Goal: Find specific page/section: Find specific page/section

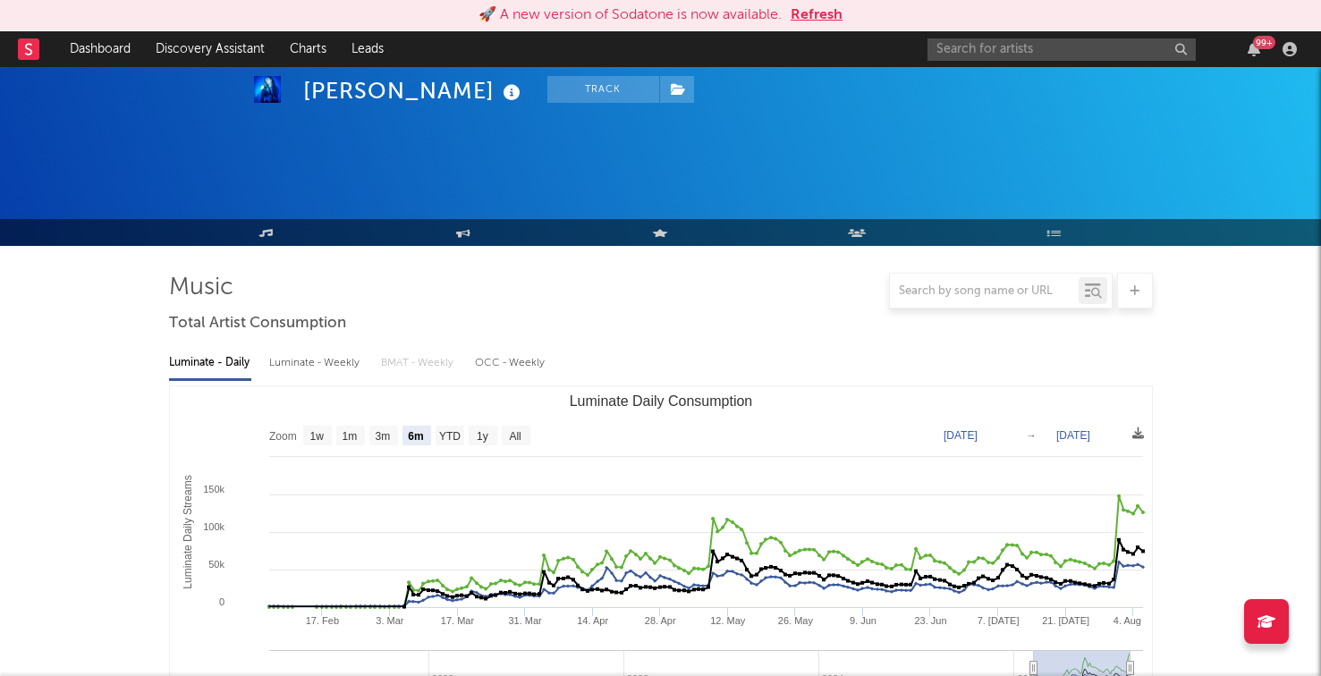
select select "6m"
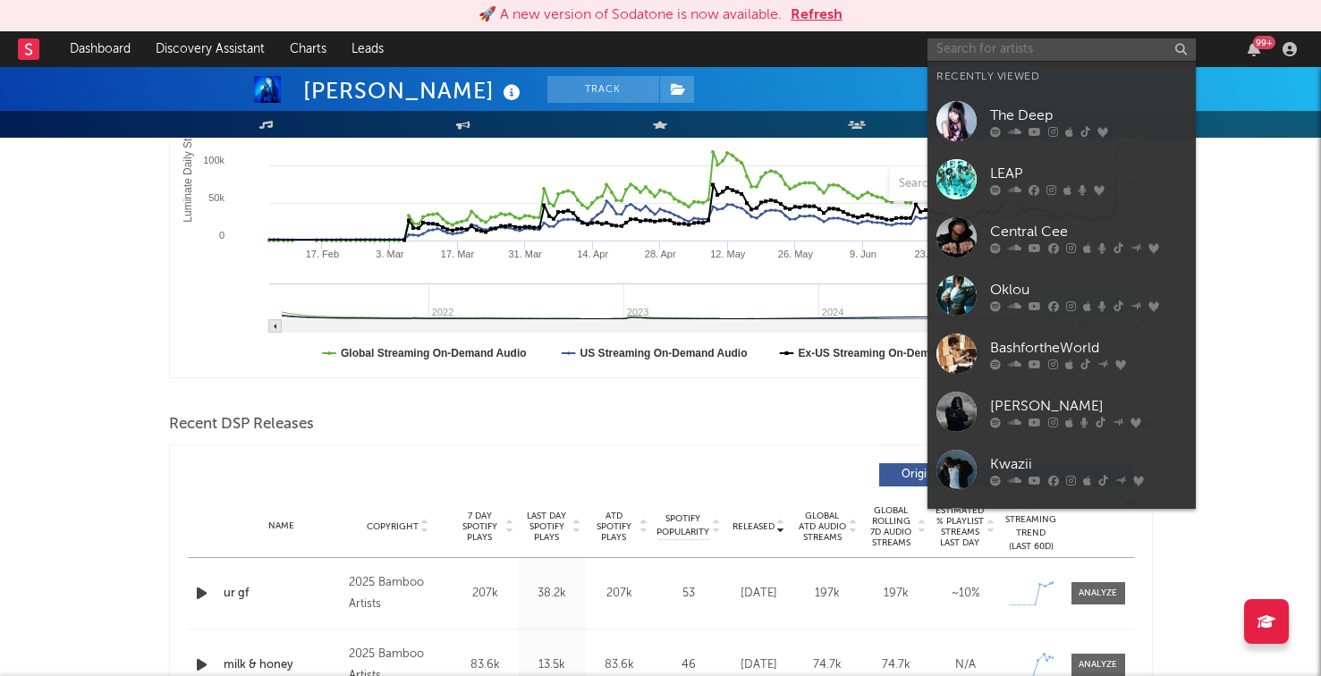
click at [952, 43] on input "text" at bounding box center [1061, 49] width 268 height 22
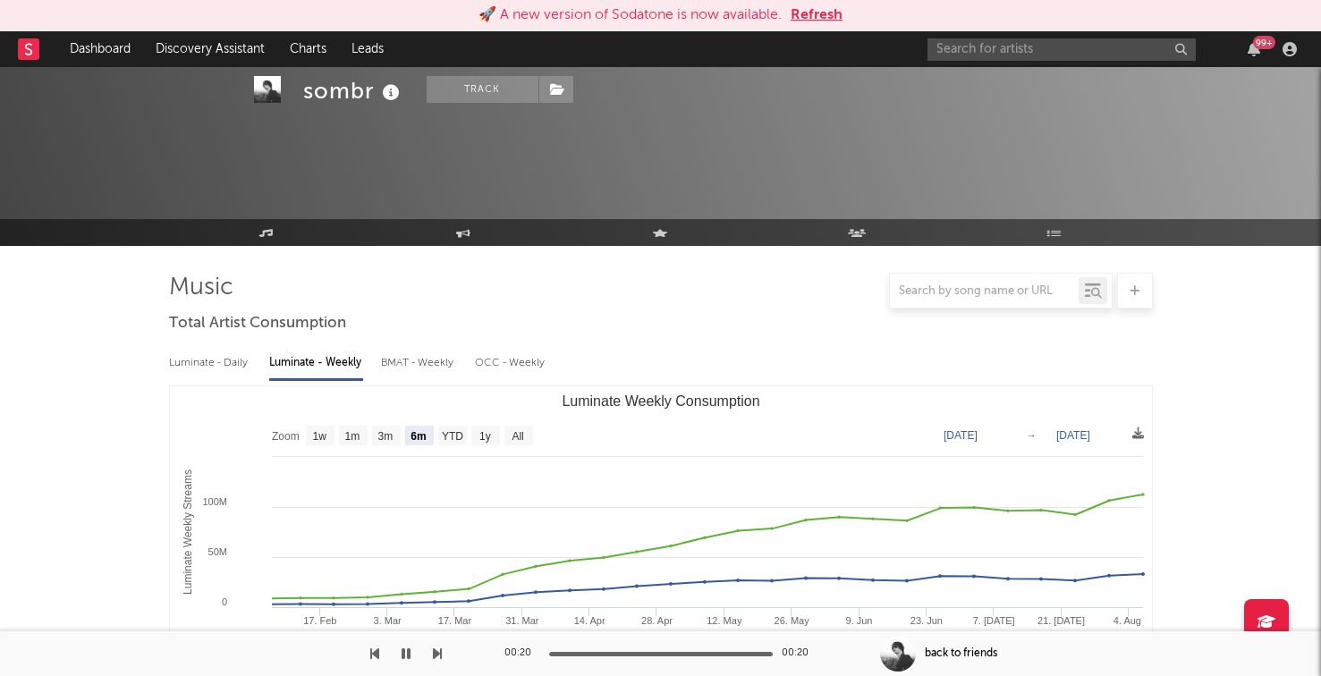
select select "6m"
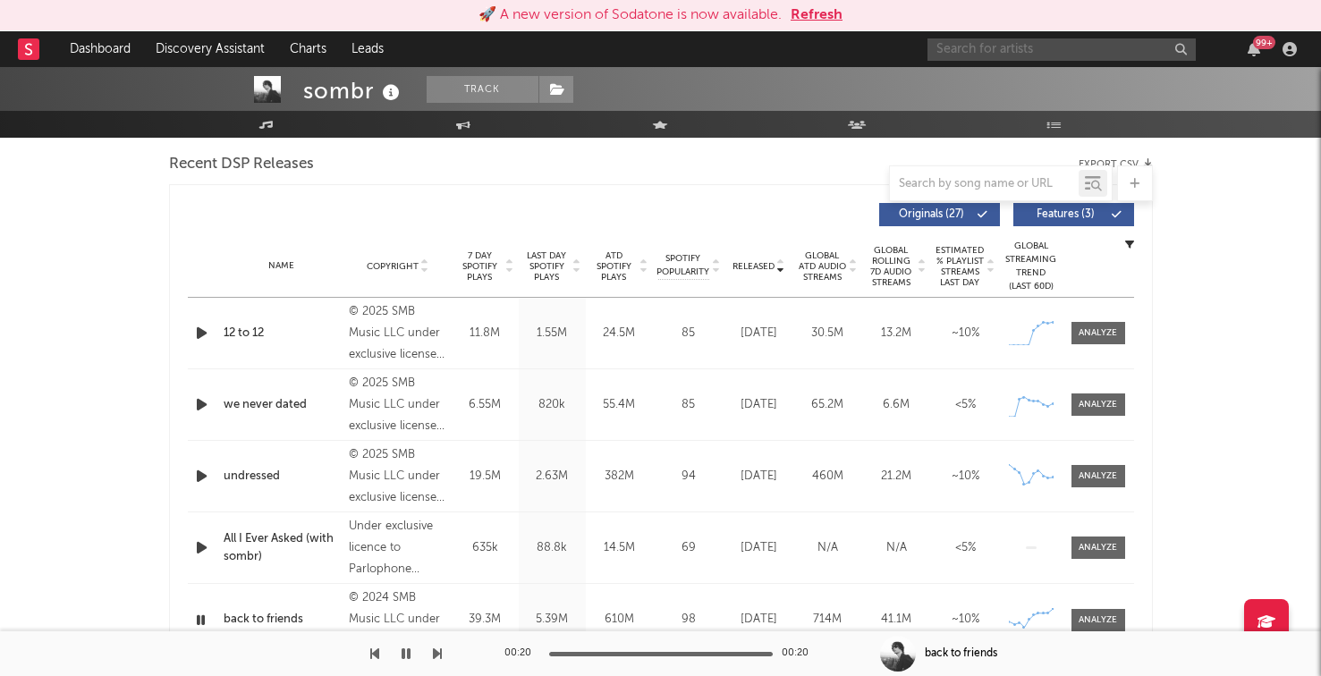
click at [939, 44] on input "text" at bounding box center [1061, 49] width 268 height 22
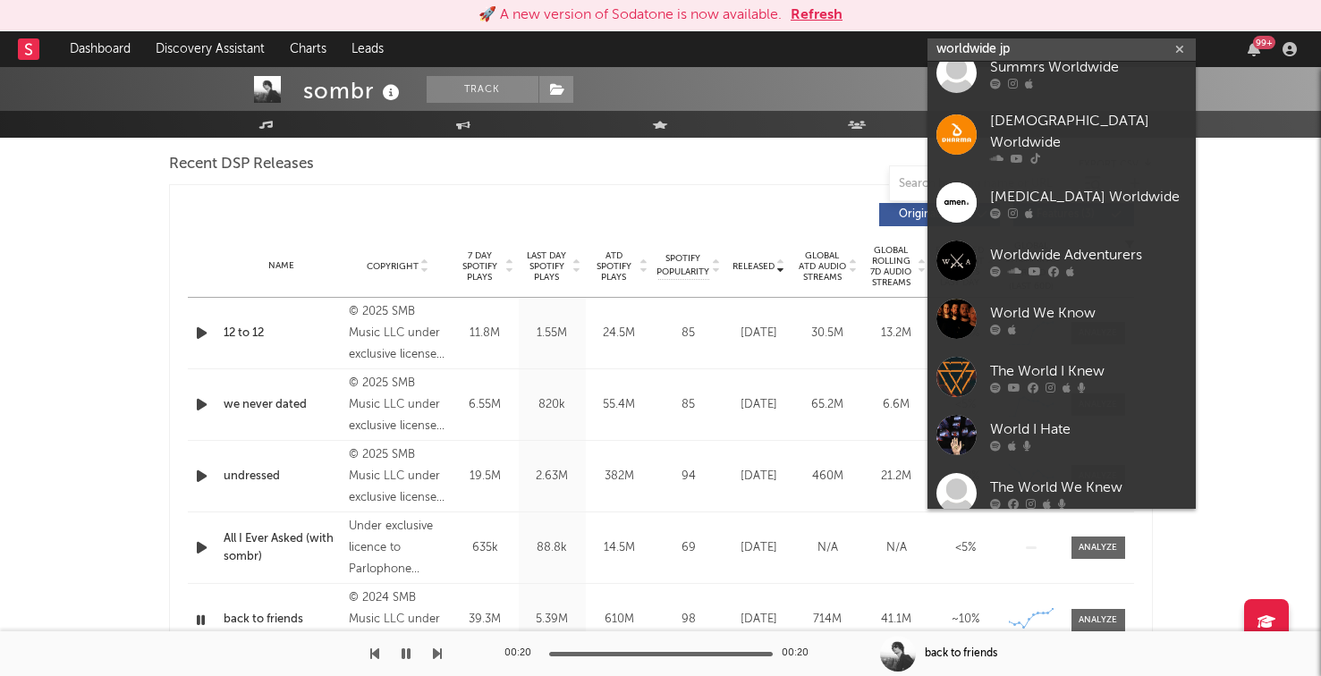
scroll to position [0, 0]
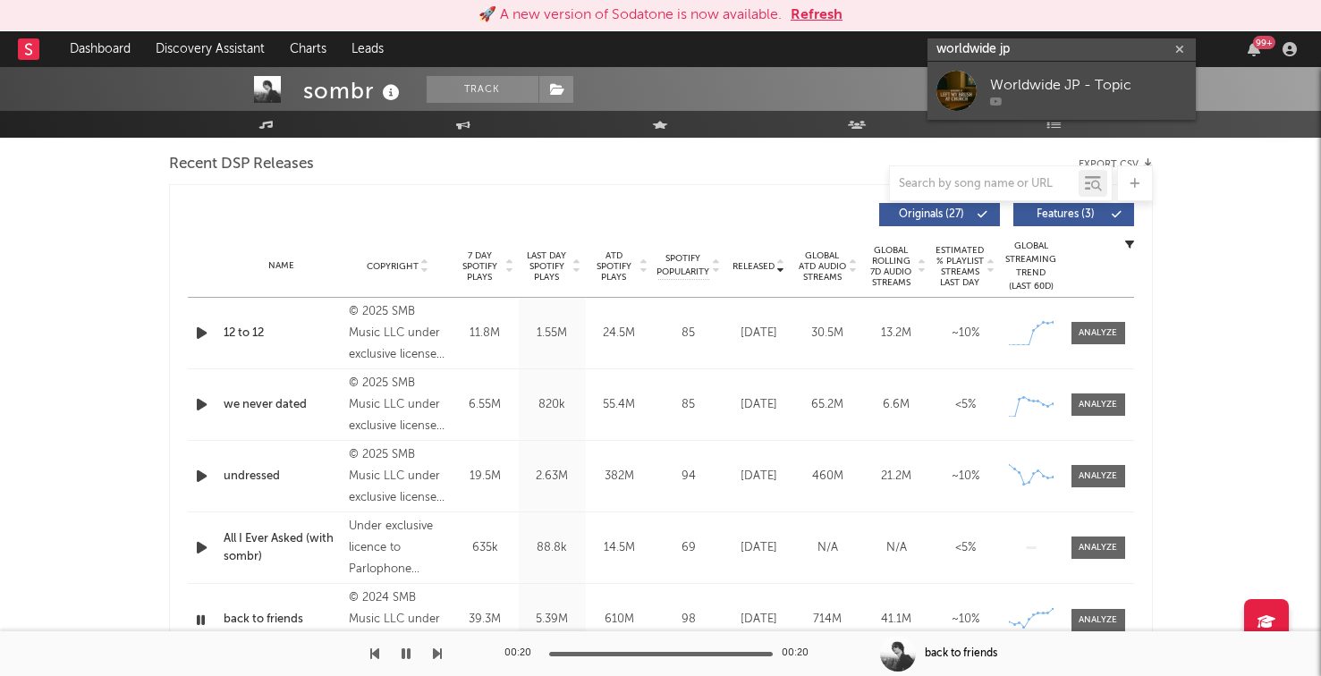
type input "worldwide jp"
click at [1058, 73] on link "Worldwide JP - Topic" at bounding box center [1061, 91] width 268 height 58
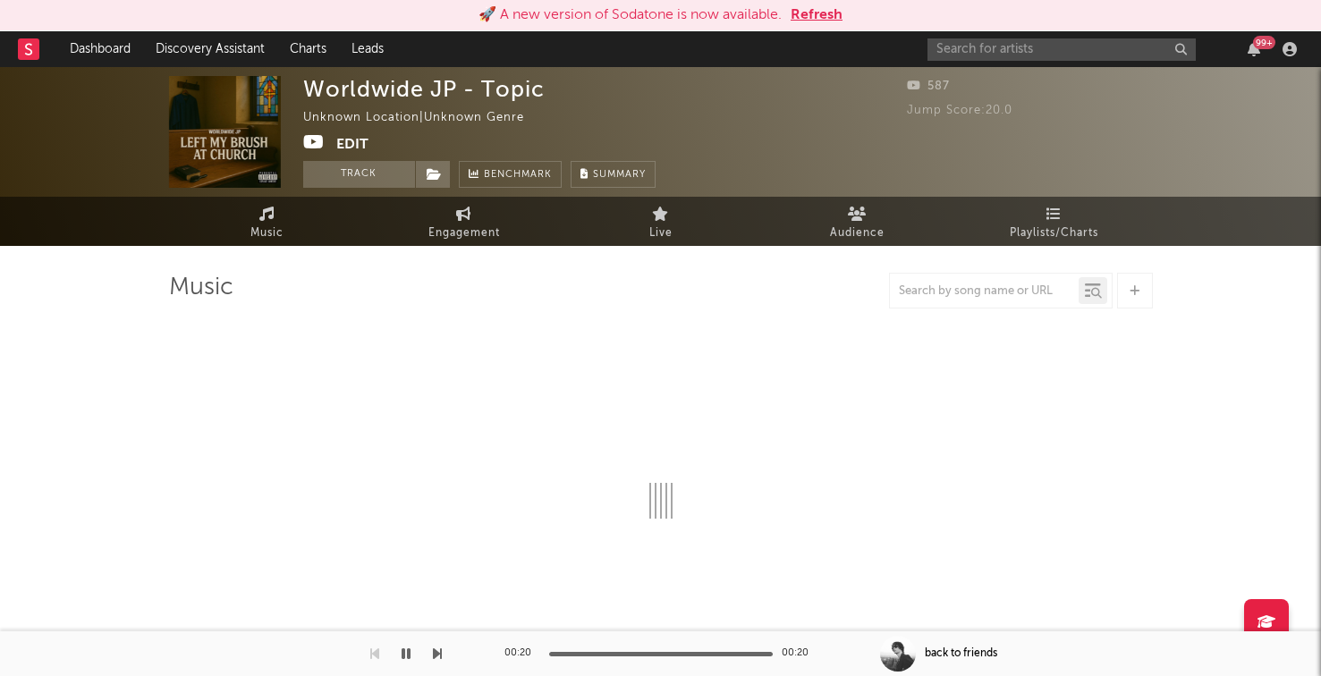
select select "1w"
